Goal: Check status: Check status

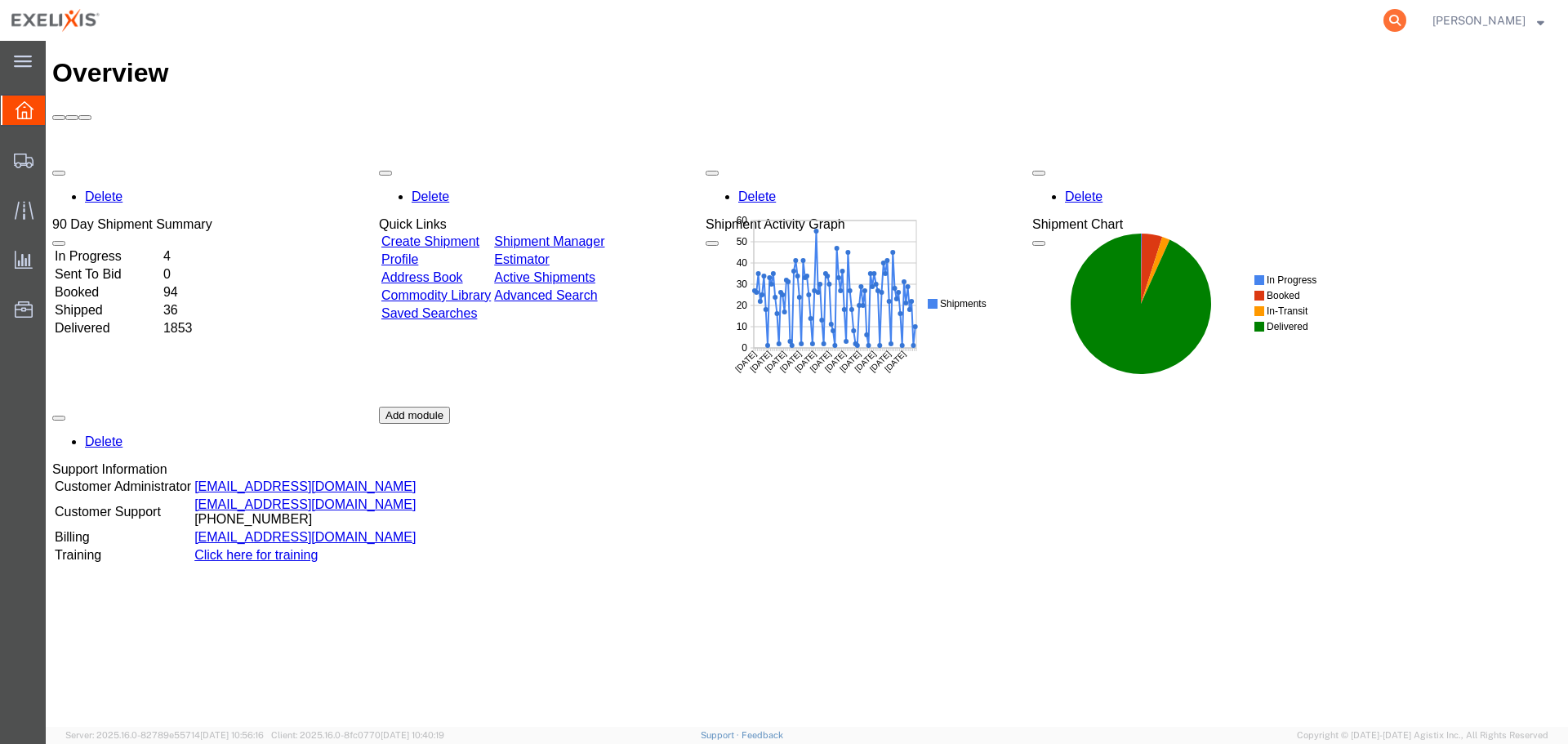
click at [1399, 20] on icon at bounding box center [1395, 20] width 23 height 23
click at [966, 24] on input "search" at bounding box center [1134, 20] width 496 height 39
paste input "S02397511"
type input "S02397511"
